Goal: Task Accomplishment & Management: Complete application form

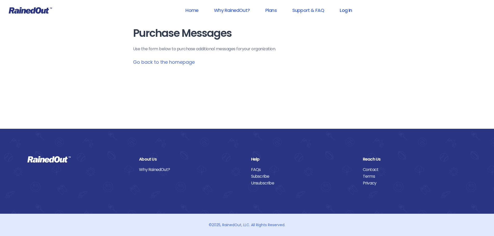
click at [346, 11] on link "Log In" at bounding box center [346, 10] width 26 height 12
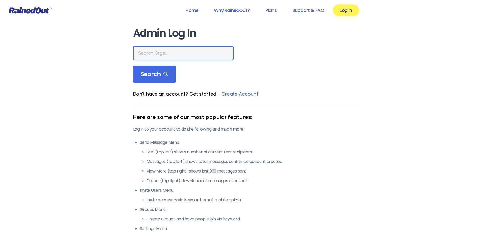
click at [170, 51] on input "text" at bounding box center [183, 53] width 101 height 15
type input "seabrook"
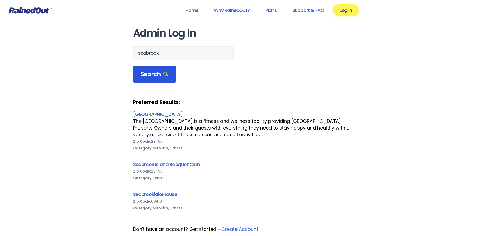
click at [134, 71] on div "Search" at bounding box center [154, 75] width 43 height 18
click at [164, 165] on link "Seabrook Island Racquet Club" at bounding box center [166, 164] width 67 height 6
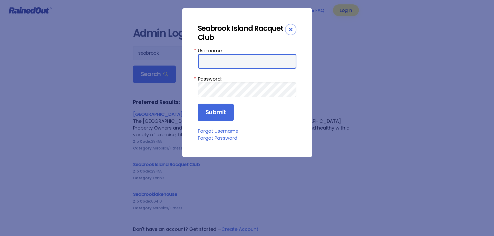
drag, startPoint x: 222, startPoint y: 63, endPoint x: 225, endPoint y: 68, distance: 6.8
click at [222, 63] on input "Username:" at bounding box center [247, 61] width 99 height 15
type input "racquetclub"
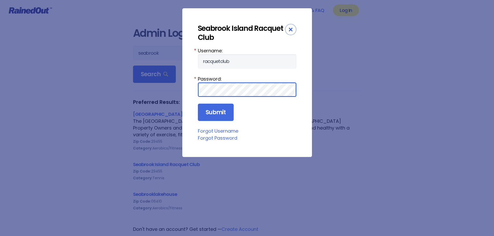
click at [198, 104] on input "Submit" at bounding box center [216, 113] width 36 height 18
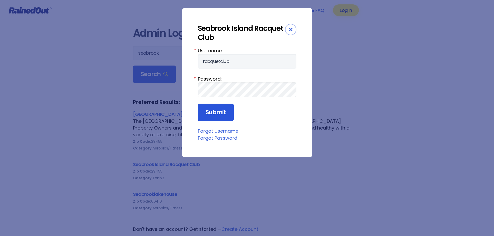
click at [217, 111] on input "Submit" at bounding box center [216, 113] width 36 height 18
